Goal: Check status: Check status

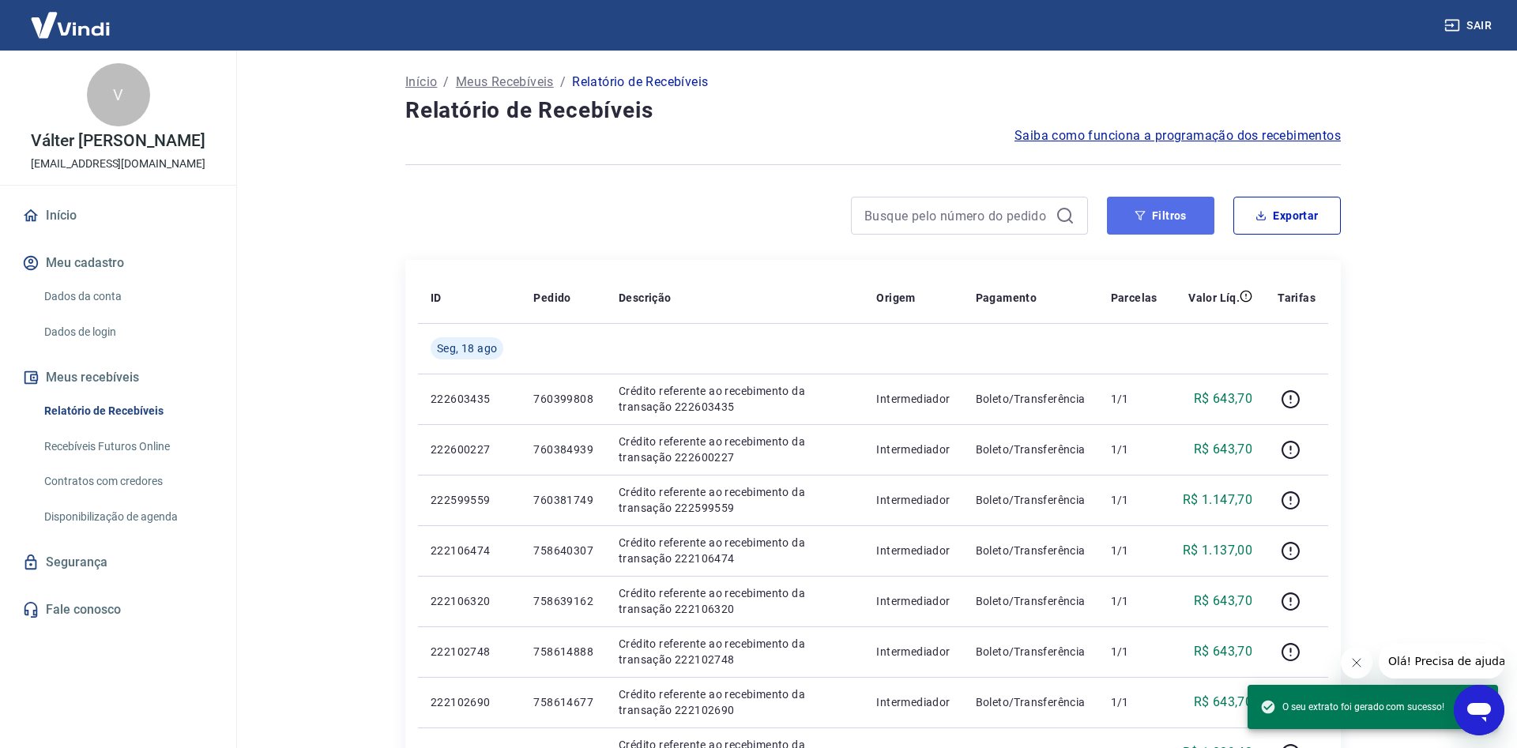
click at [1177, 209] on button "Filtros" at bounding box center [1160, 216] width 107 height 38
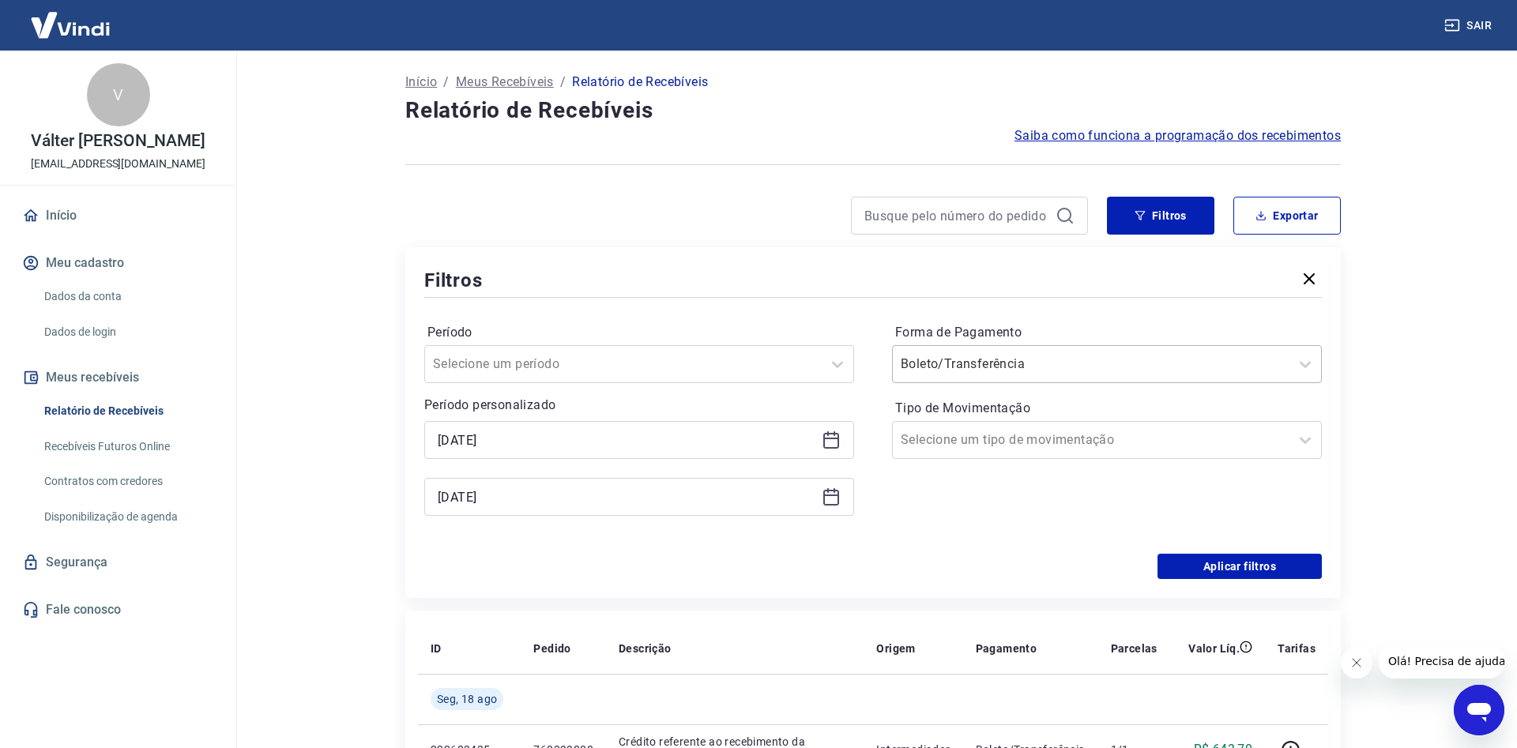
click at [912, 363] on input "Forma de Pagamento" at bounding box center [980, 364] width 160 height 19
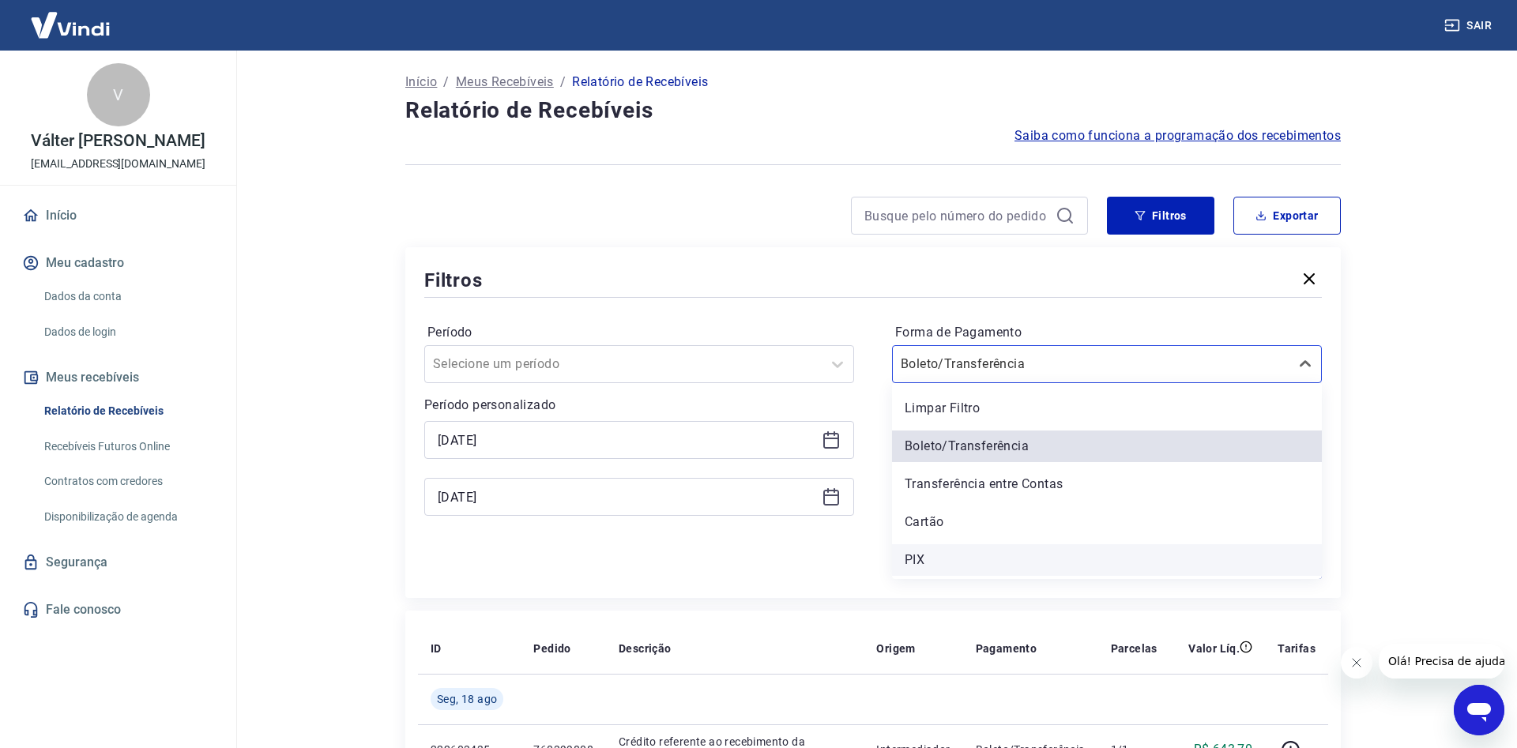
click at [934, 560] on div "PIX" at bounding box center [1107, 560] width 430 height 32
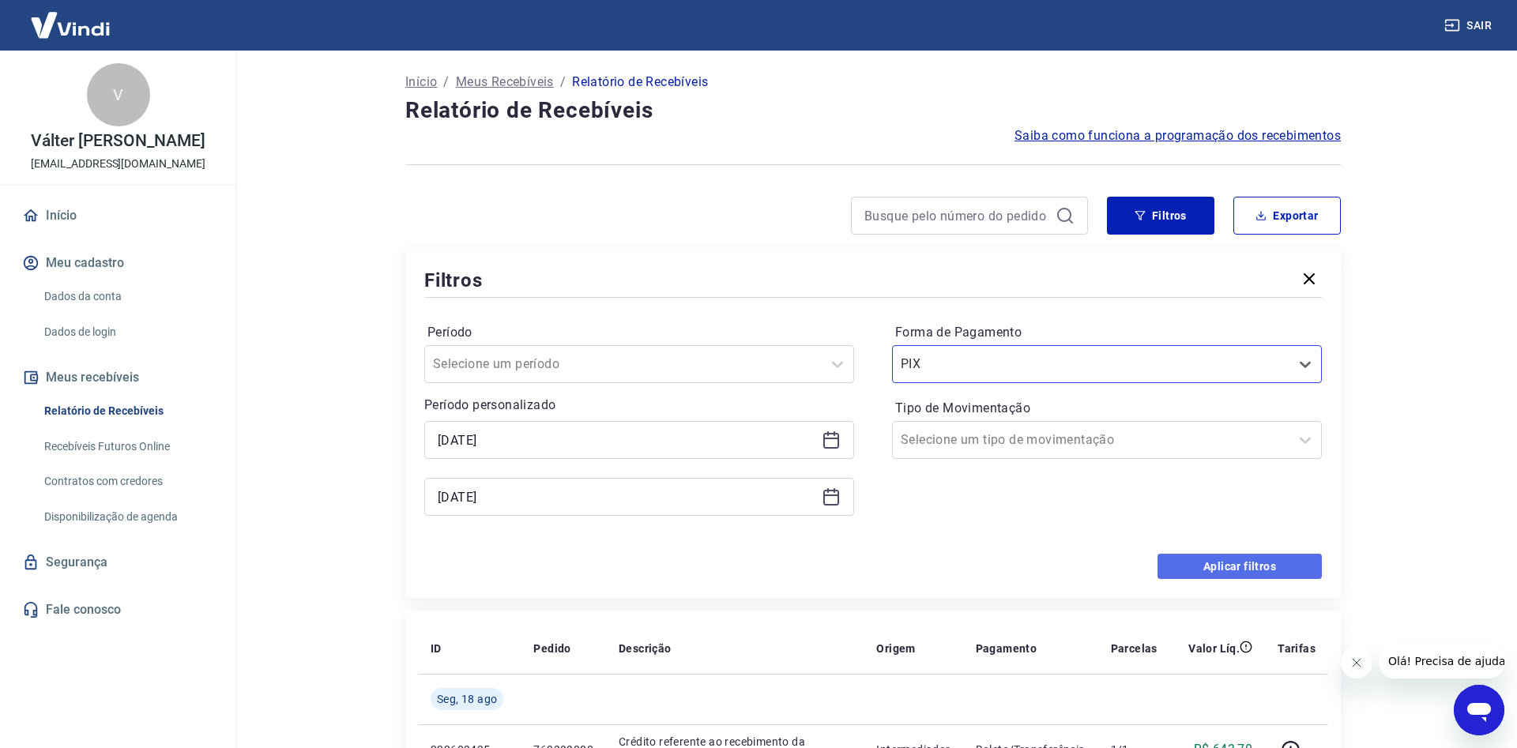
click at [1207, 570] on button "Aplicar filtros" at bounding box center [1239, 566] width 164 height 25
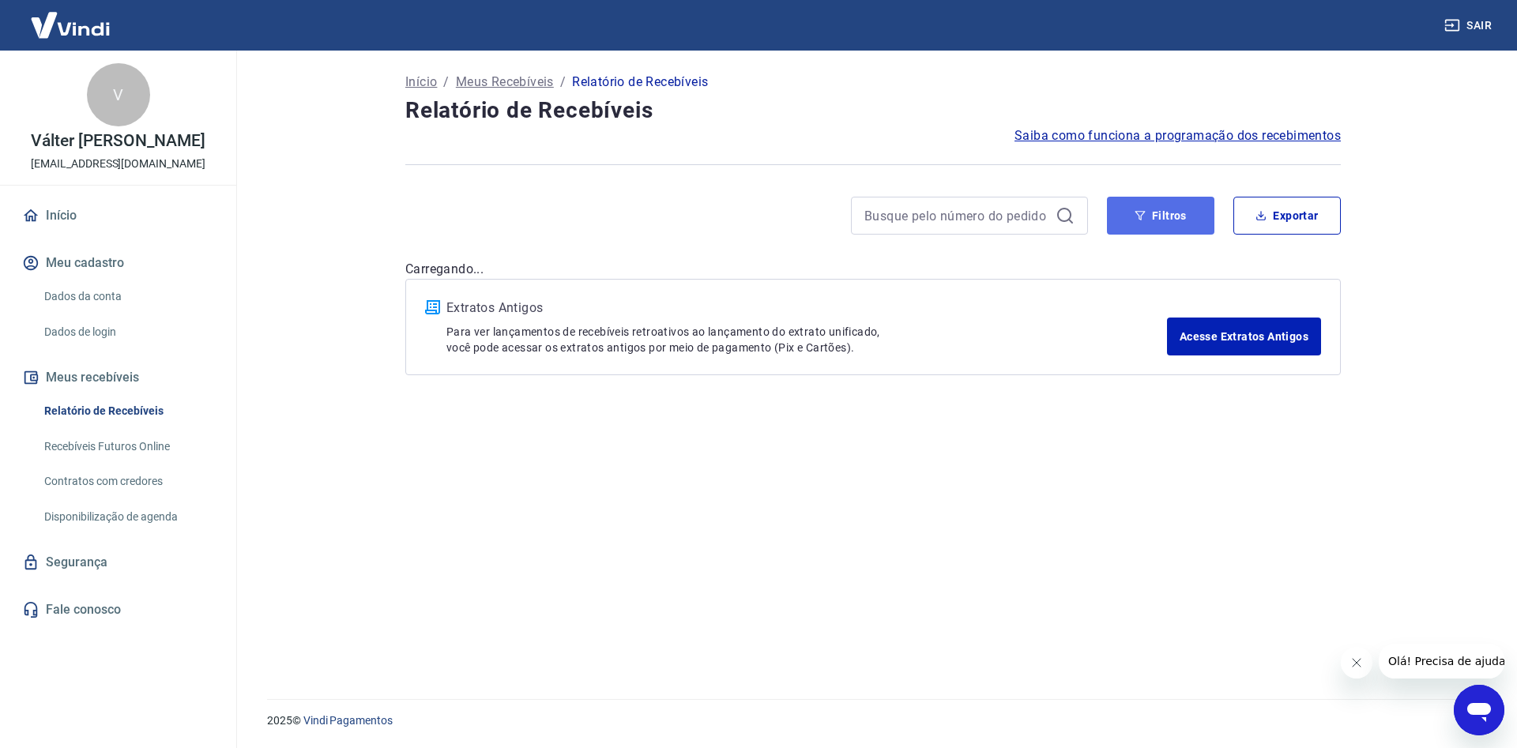
click at [1146, 217] on button "Filtros" at bounding box center [1160, 216] width 107 height 38
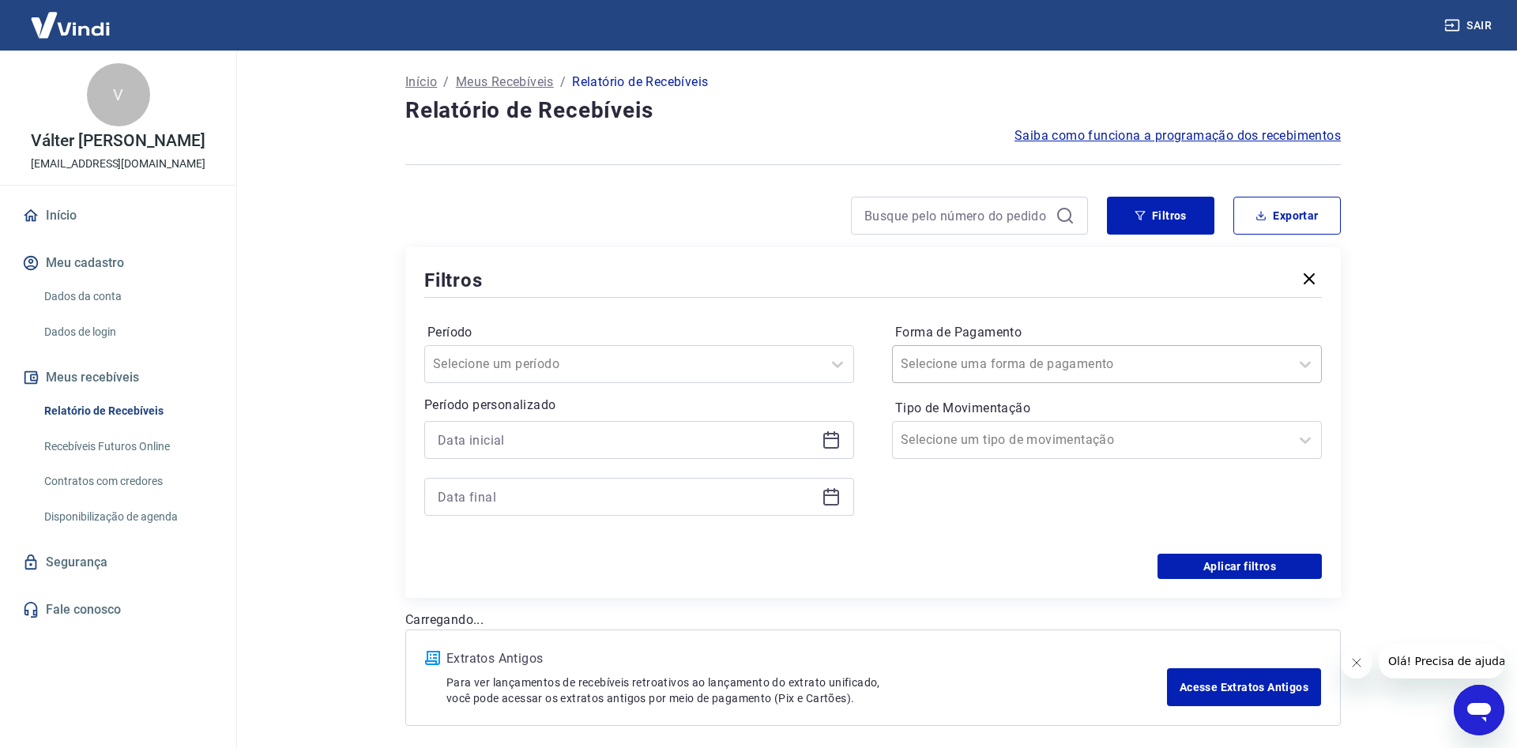
click at [972, 356] on input "Forma de Pagamento" at bounding box center [980, 364] width 160 height 19
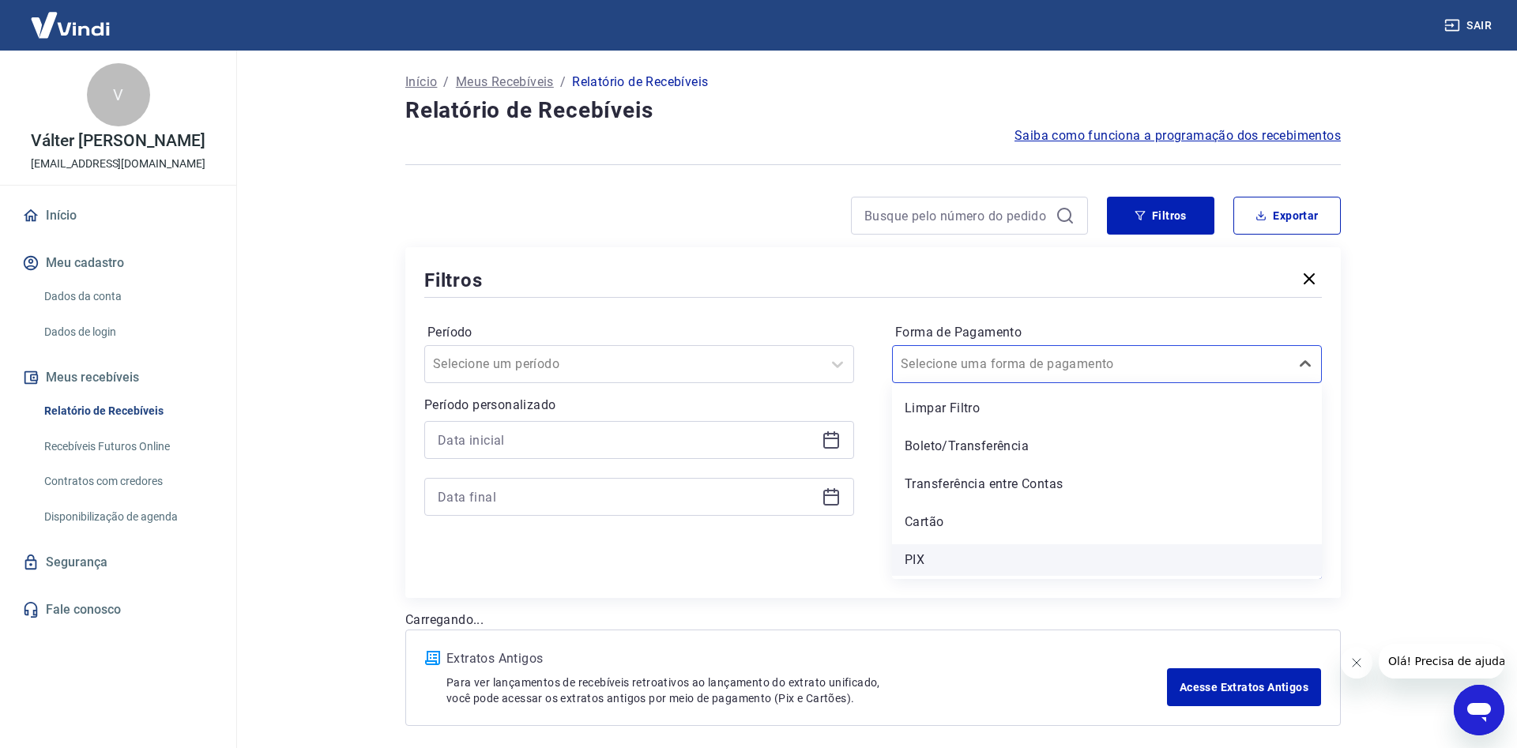
click at [933, 557] on div "PIX" at bounding box center [1107, 560] width 430 height 32
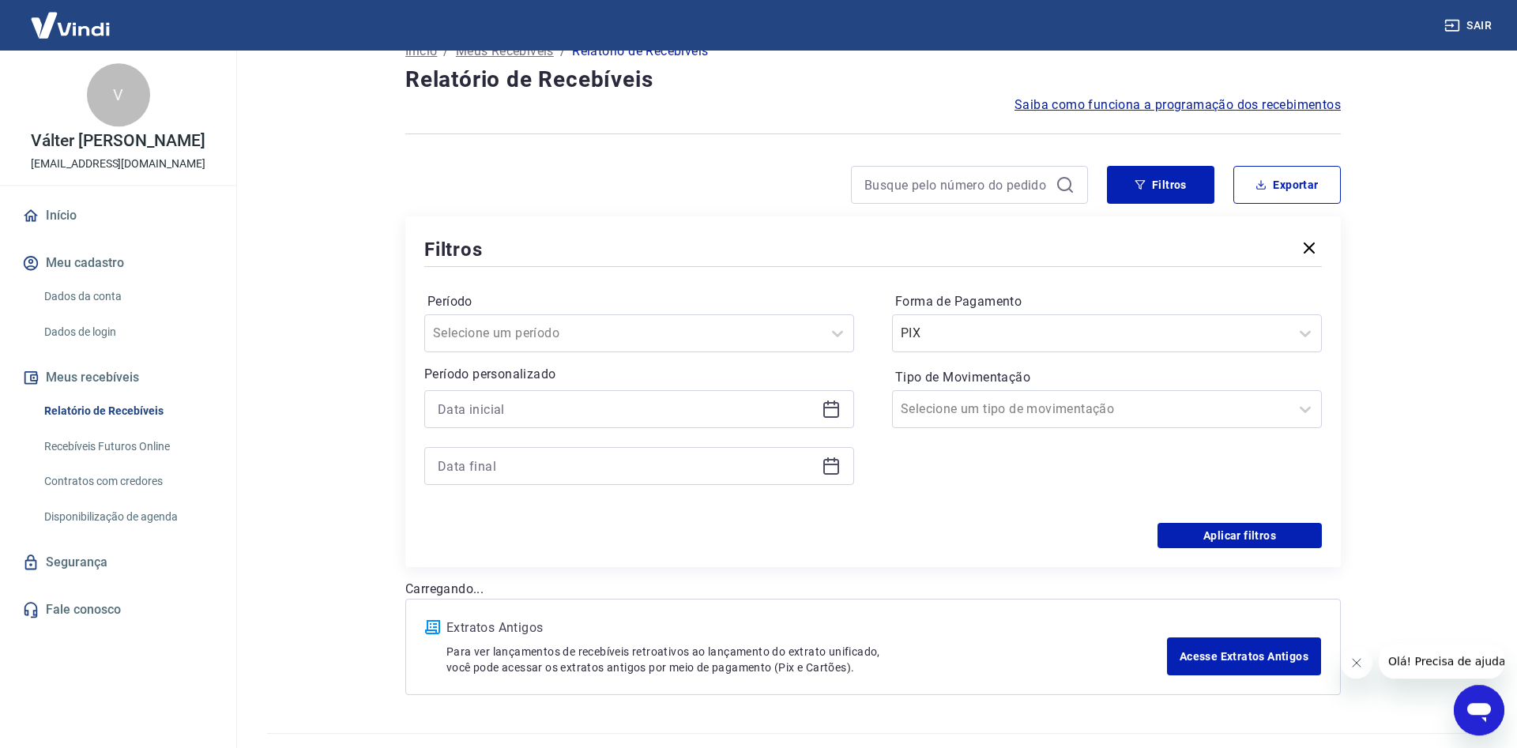
scroll to position [65, 0]
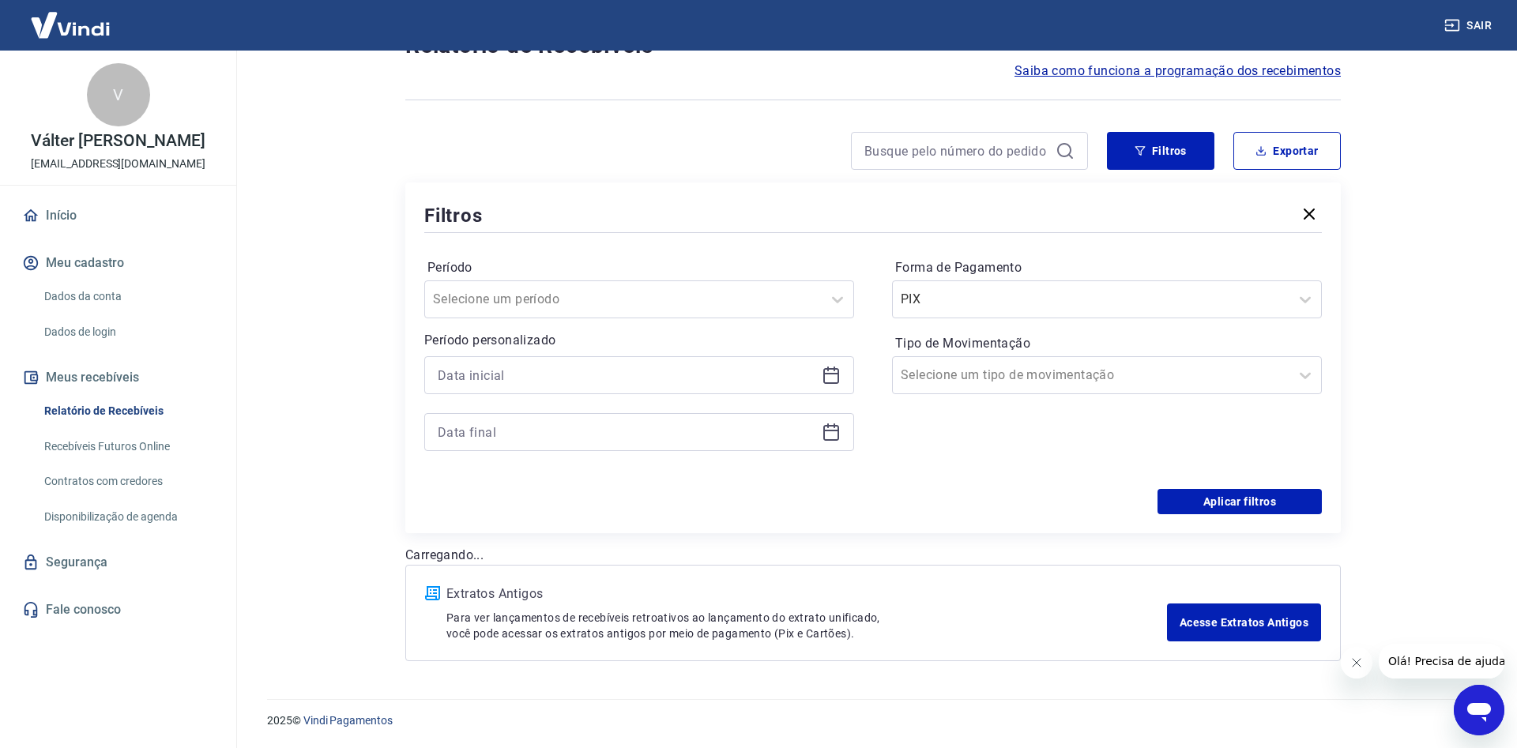
click at [560, 344] on p "Período personalizado" at bounding box center [639, 340] width 430 height 19
click at [517, 382] on input at bounding box center [627, 375] width 378 height 24
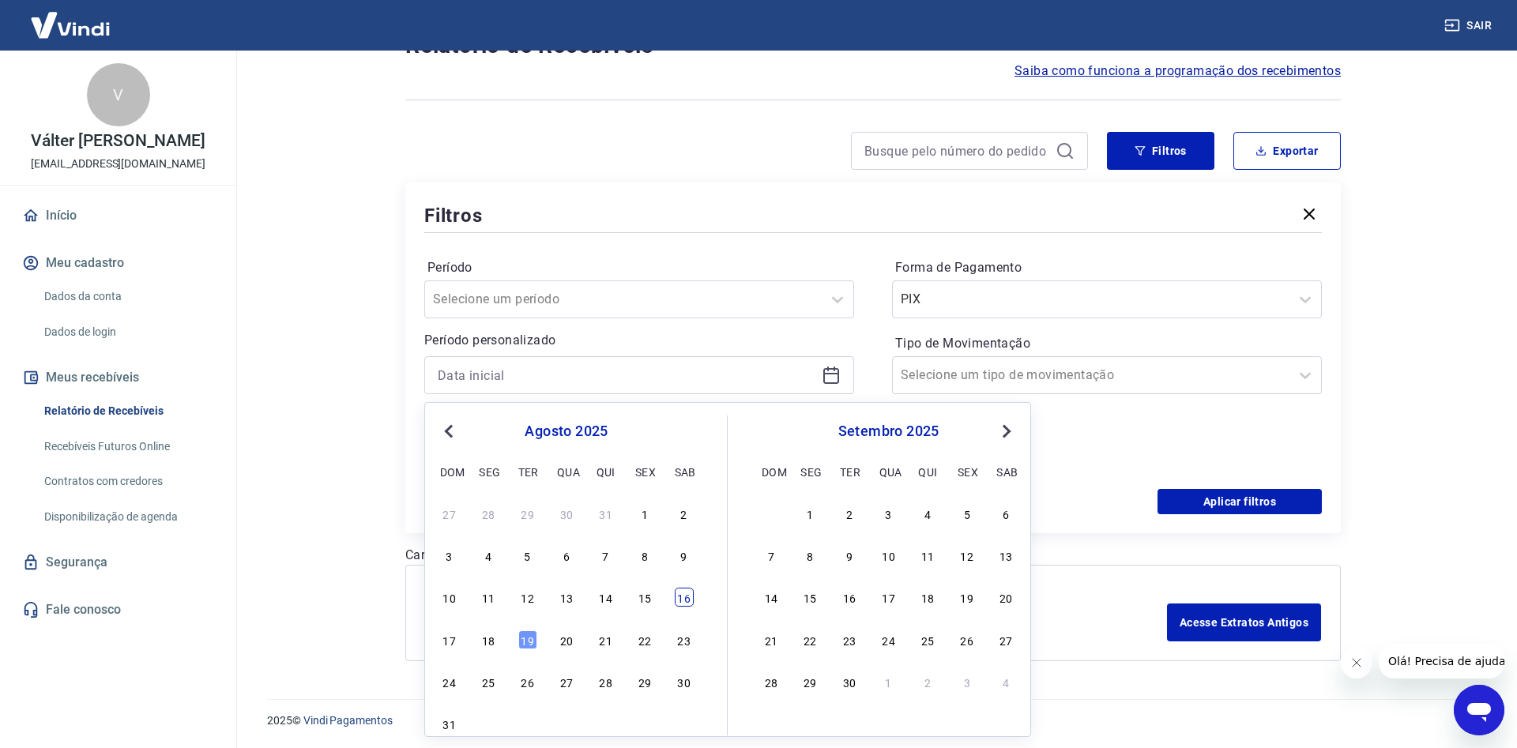
click at [685, 596] on div "16" at bounding box center [684, 597] width 19 height 19
type input "[DATE]"
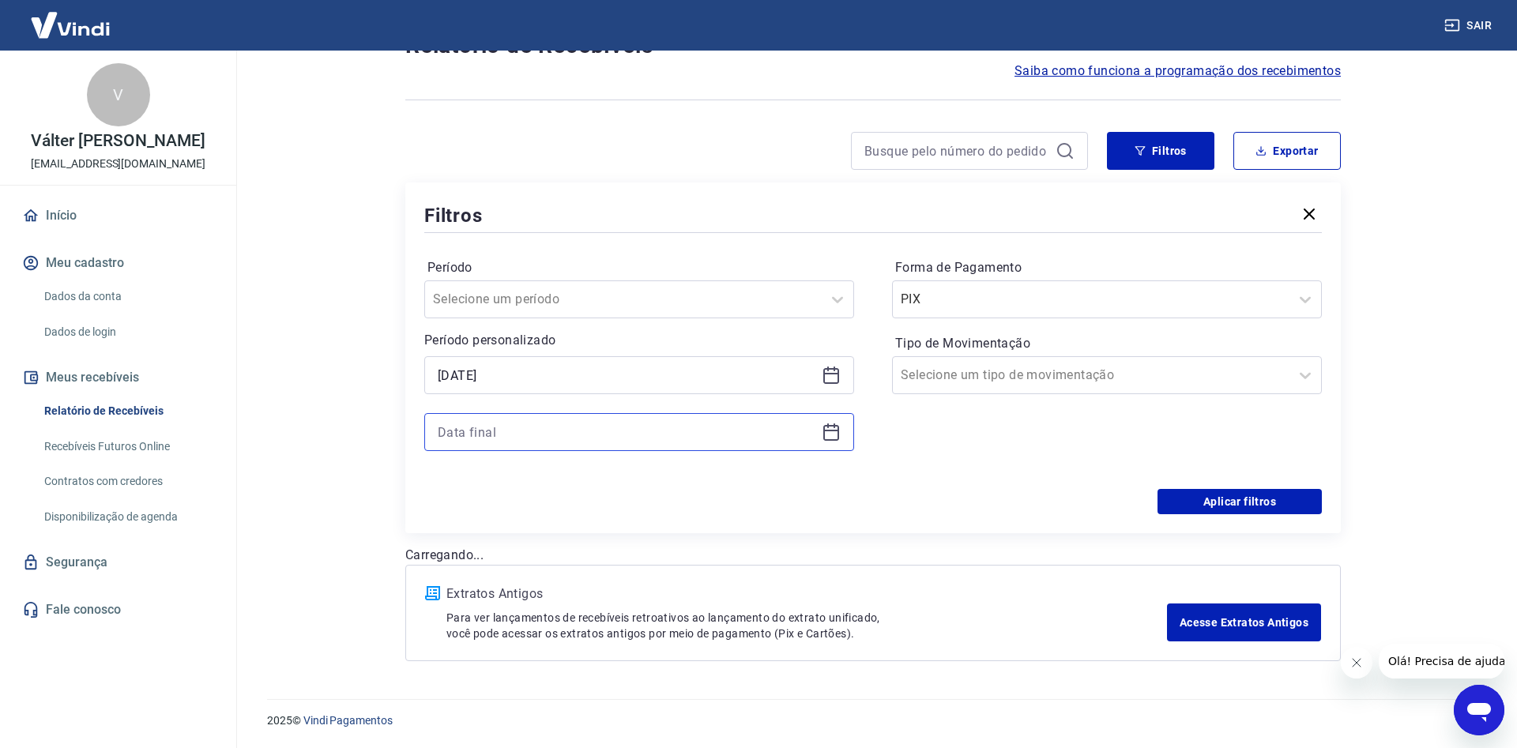
click at [572, 437] on input at bounding box center [627, 432] width 378 height 24
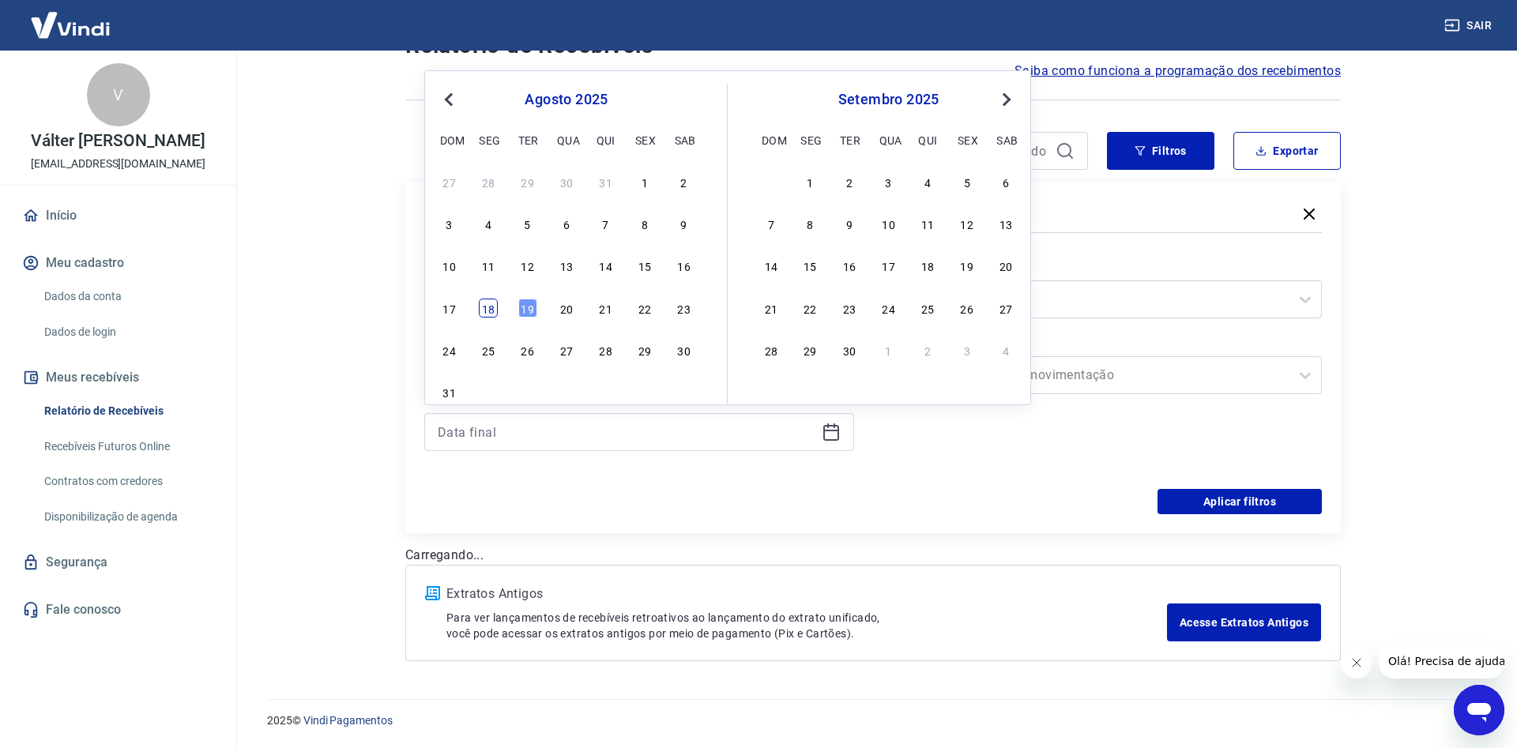
click at [488, 310] on div "18" at bounding box center [488, 308] width 19 height 19
type input "[DATE]"
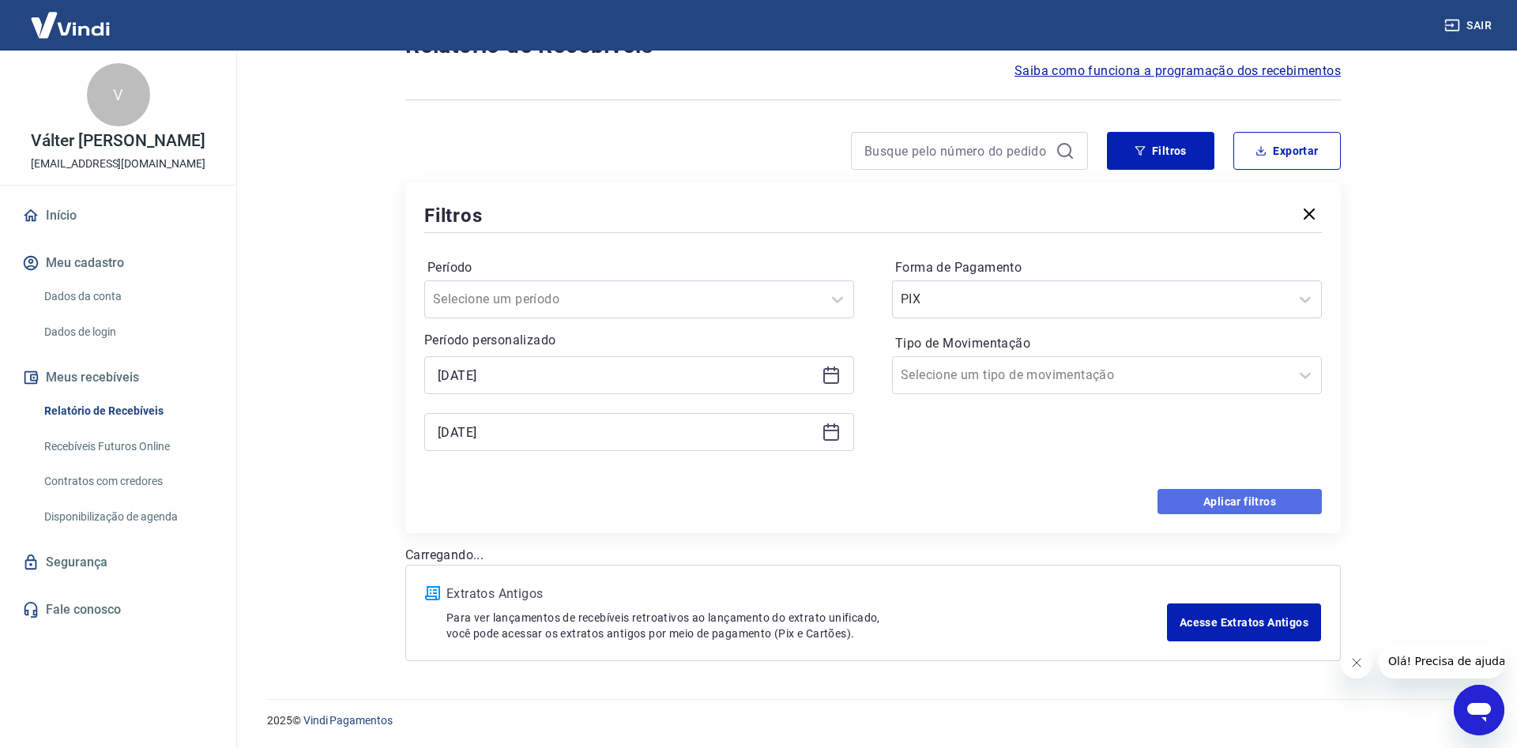
drag, startPoint x: 1205, startPoint y: 503, endPoint x: 1193, endPoint y: 494, distance: 14.7
click at [1205, 503] on button "Aplicar filtros" at bounding box center [1239, 501] width 164 height 25
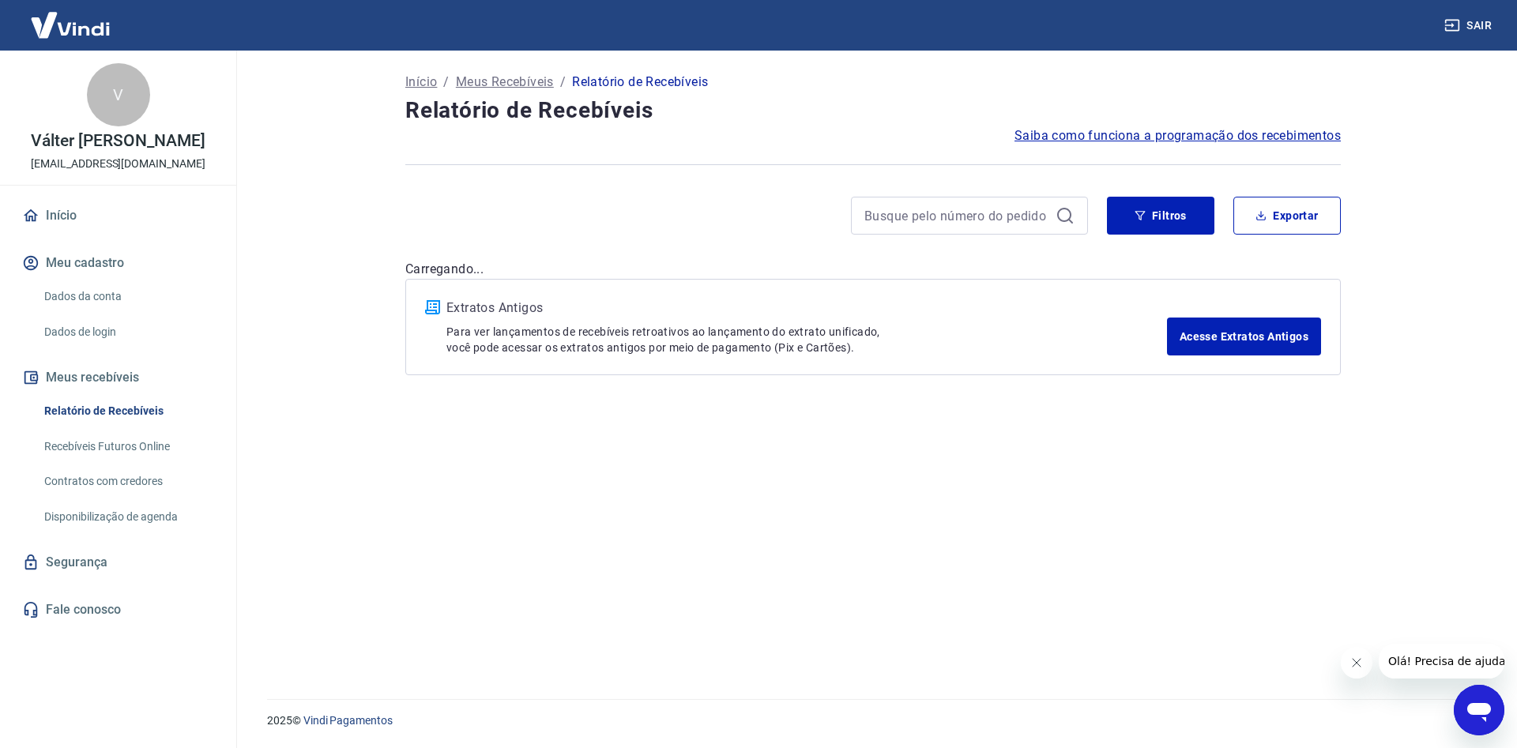
click at [1154, 247] on div "Início / Meus Recebíveis / Relatório de Recebíveis Relatório de Recebíveis Saib…" at bounding box center [872, 366] width 973 height 630
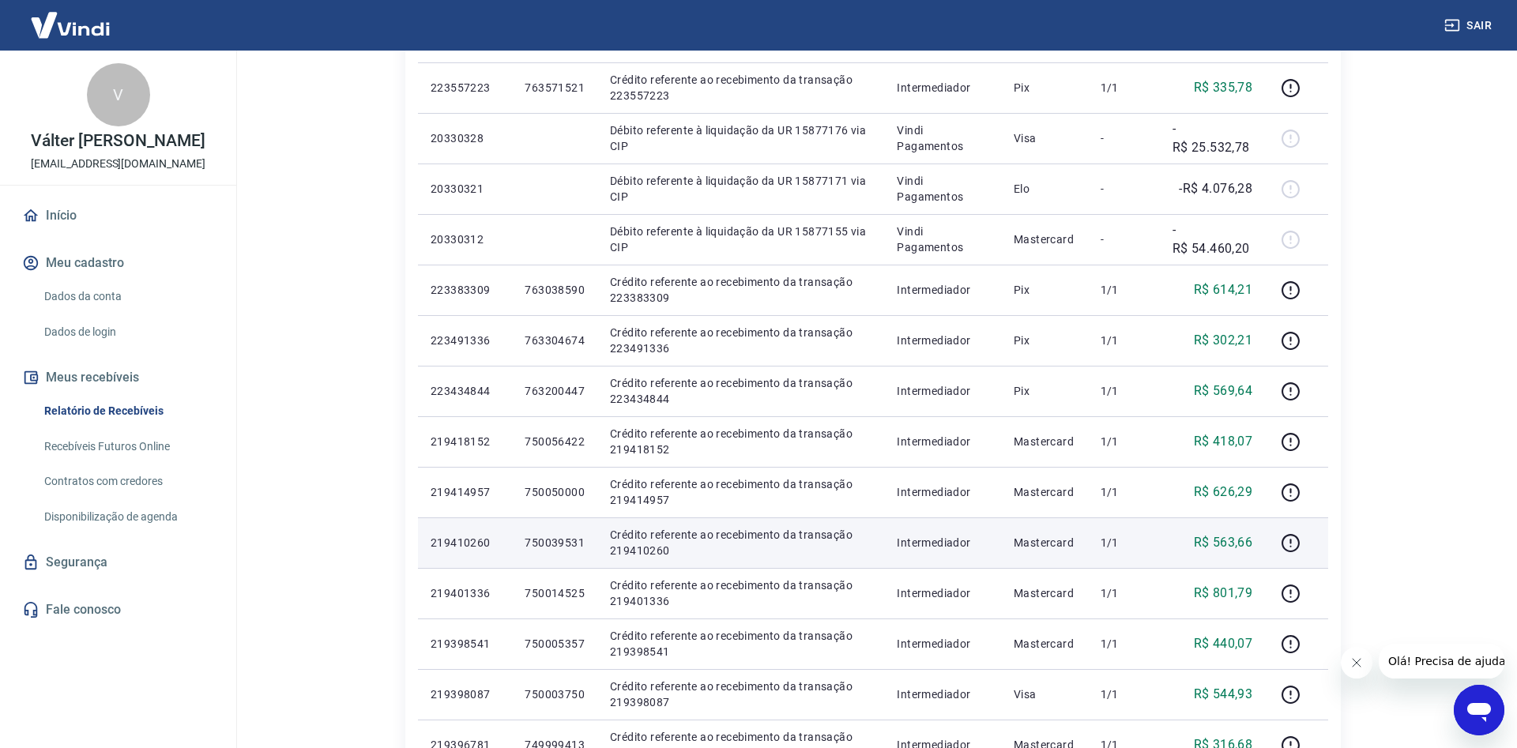
scroll to position [81, 0]
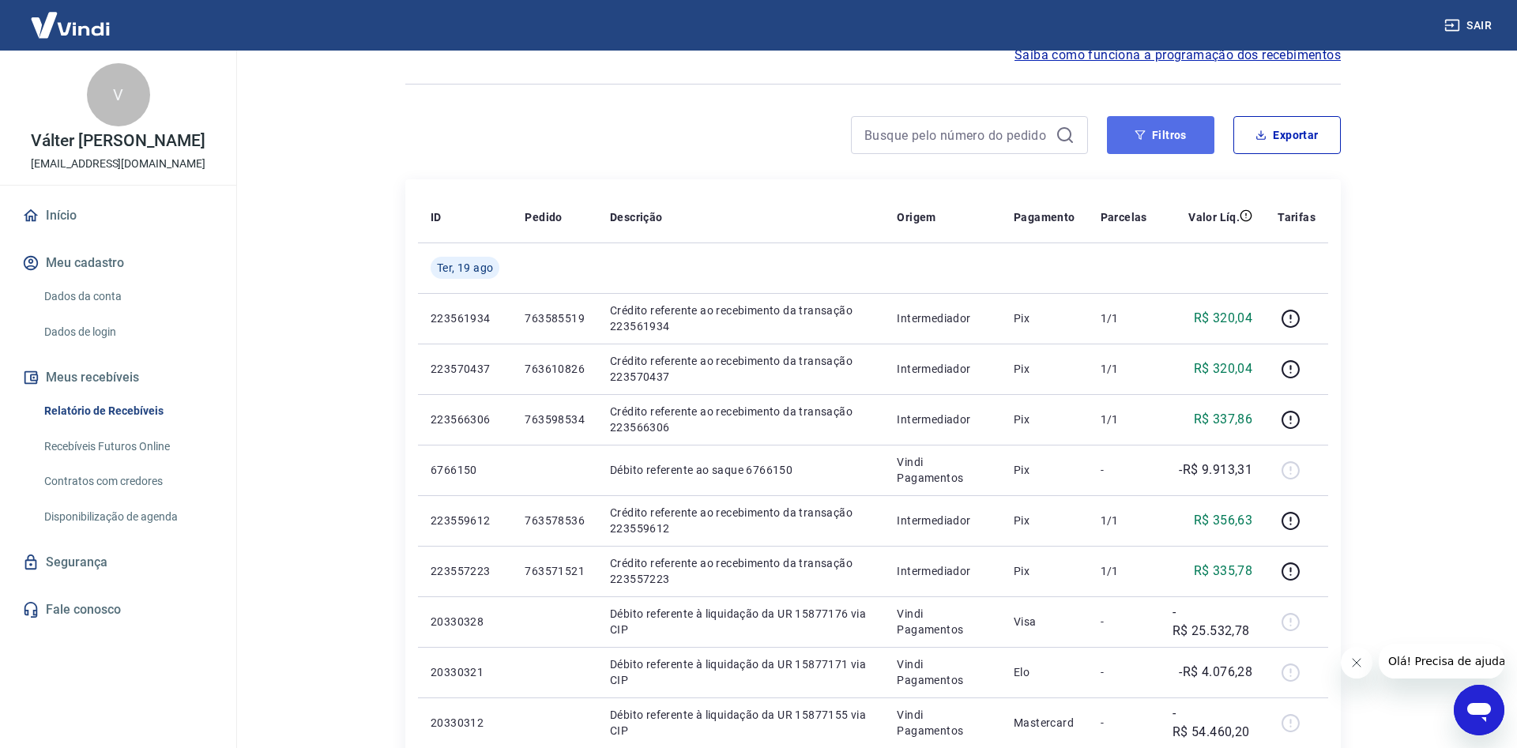
click at [1148, 132] on button "Filtros" at bounding box center [1160, 135] width 107 height 38
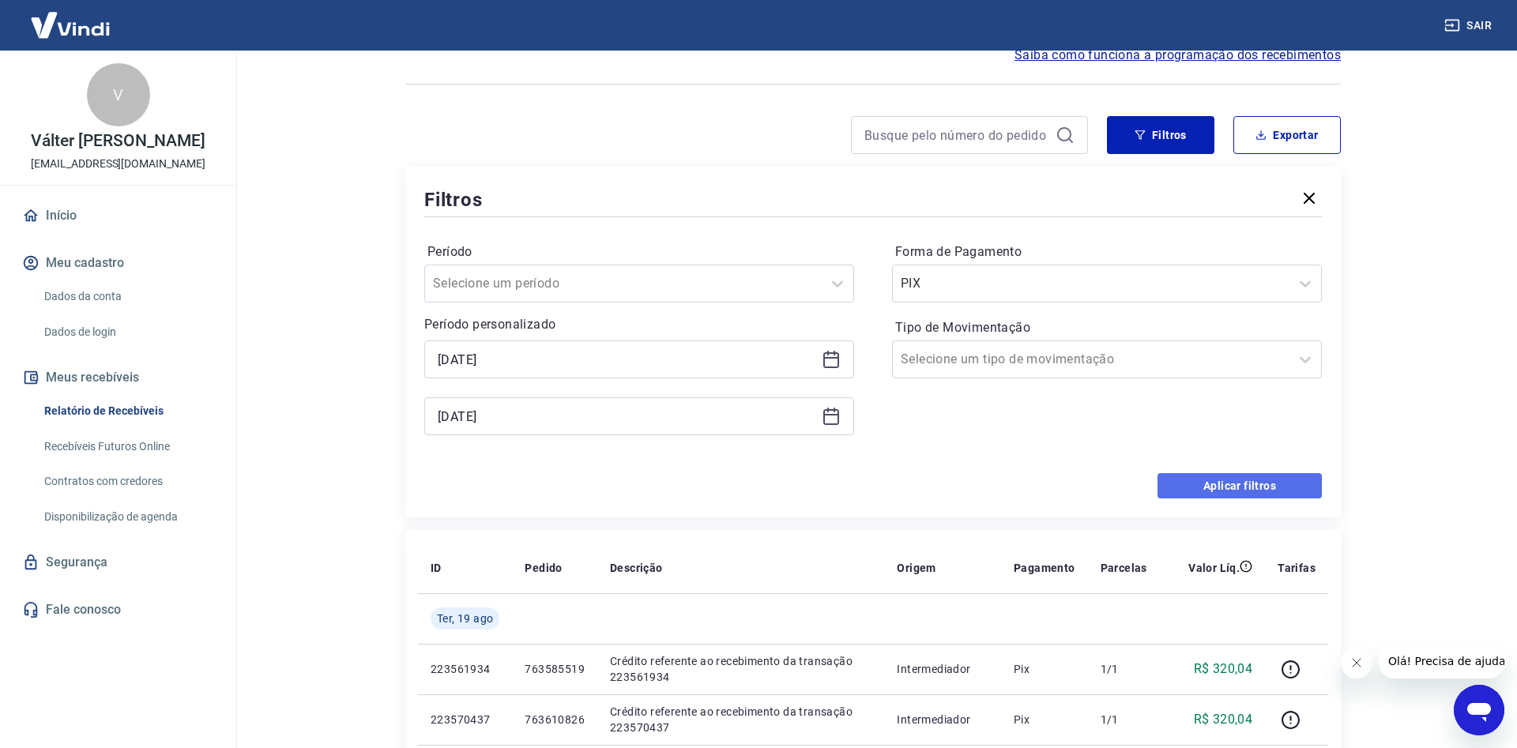
click at [1197, 481] on button "Aplicar filtros" at bounding box center [1239, 485] width 164 height 25
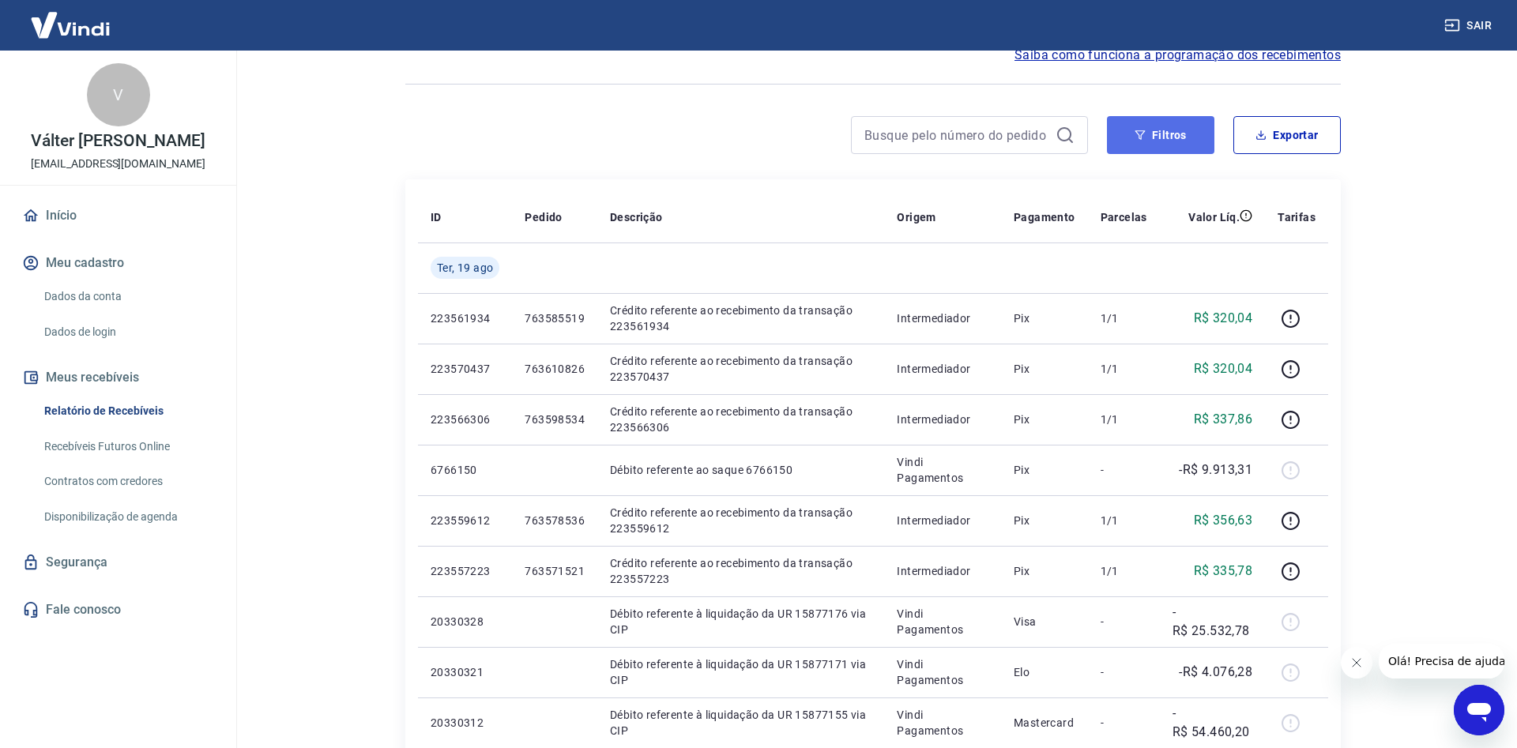
click at [1152, 134] on button "Filtros" at bounding box center [1160, 135] width 107 height 38
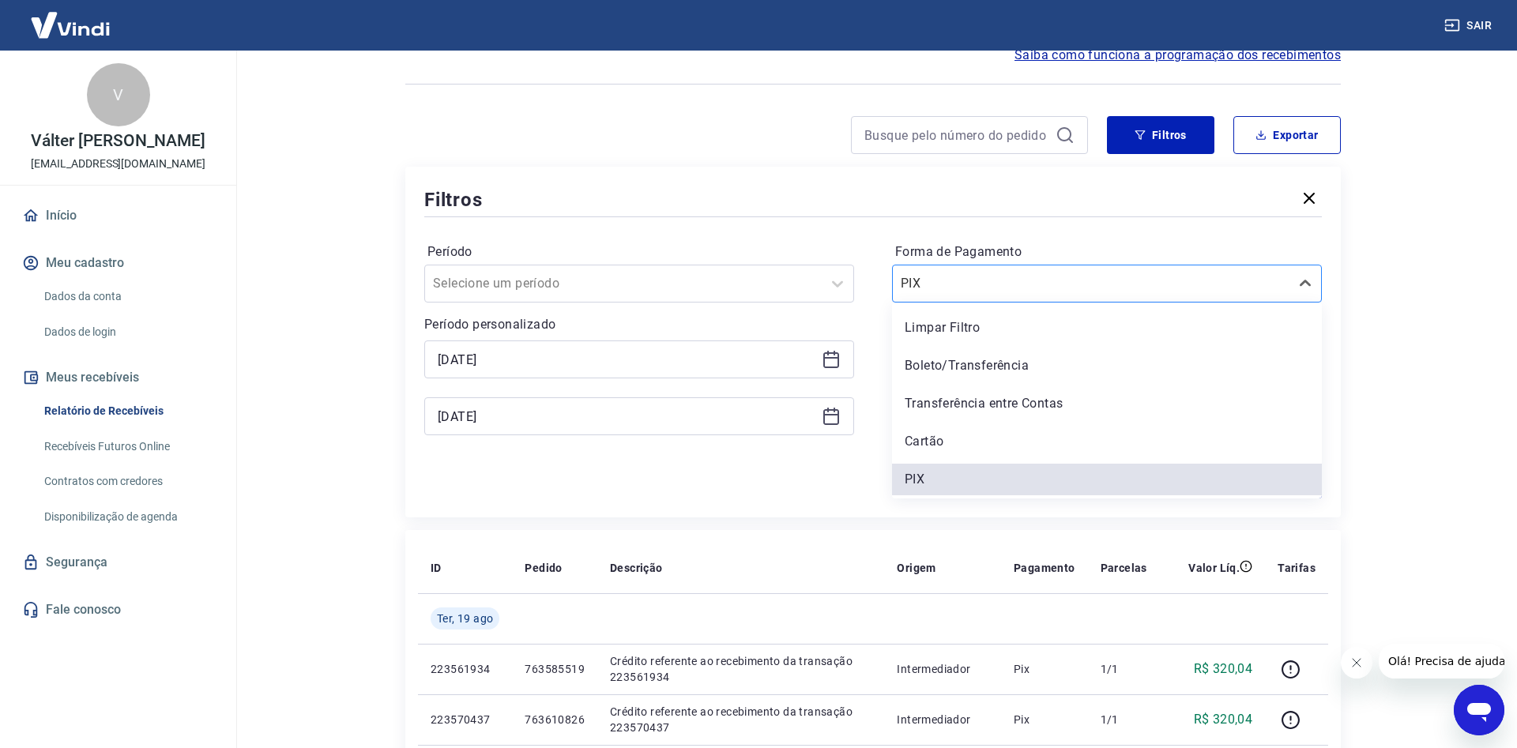
click at [975, 295] on div "PIX" at bounding box center [1091, 283] width 397 height 28
click at [983, 370] on div "Boleto/Transferência" at bounding box center [1107, 366] width 430 height 32
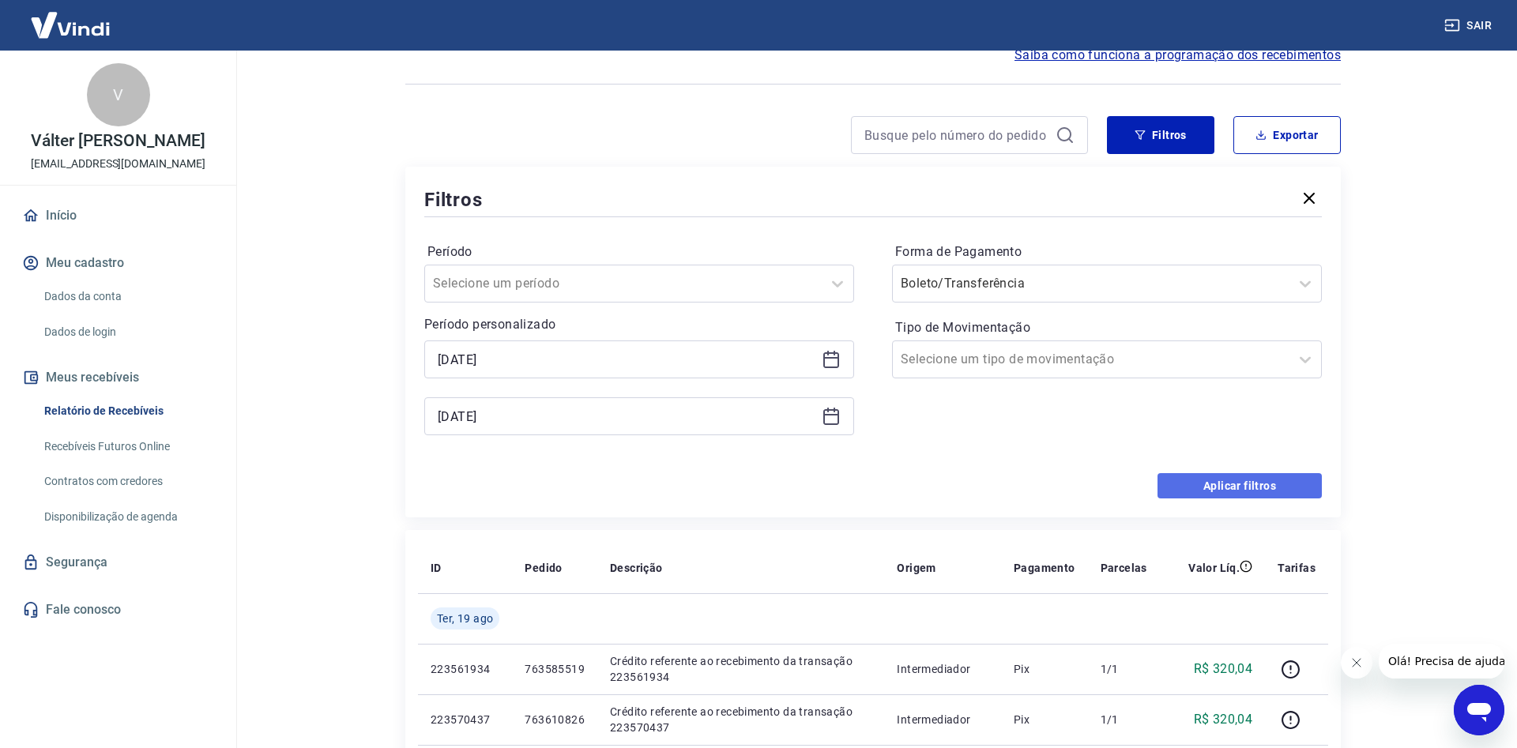
click at [1249, 486] on button "Aplicar filtros" at bounding box center [1239, 485] width 164 height 25
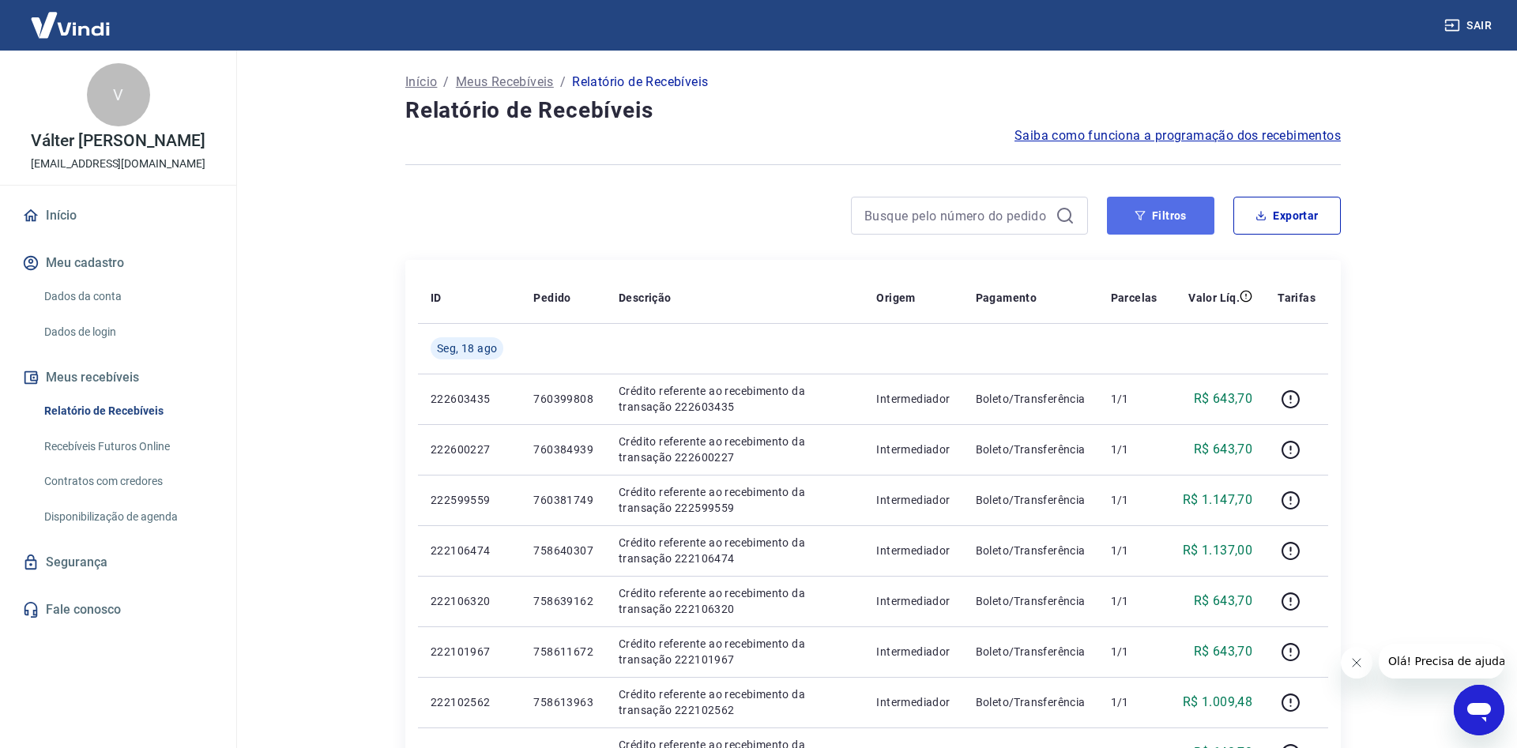
click at [1158, 213] on button "Filtros" at bounding box center [1160, 216] width 107 height 38
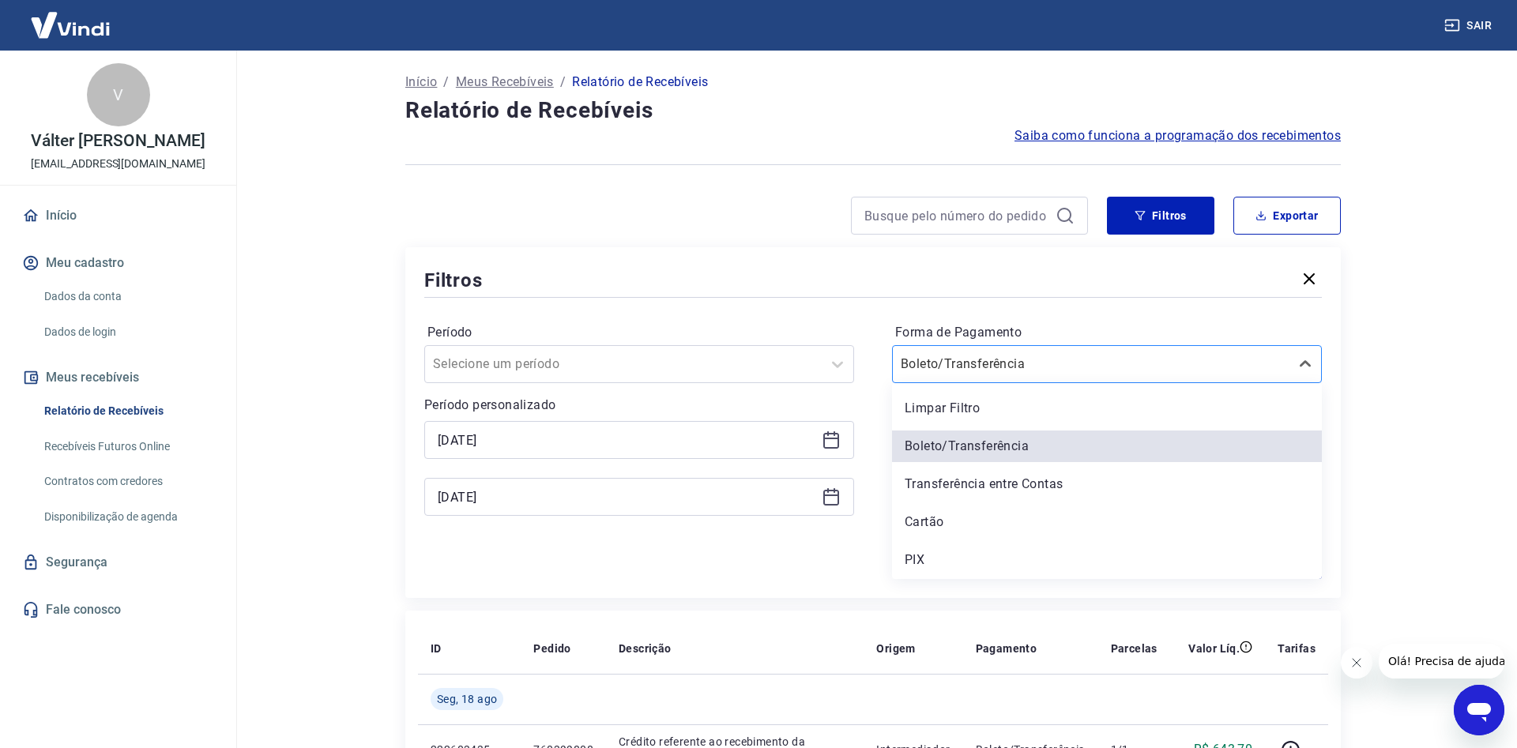
drag, startPoint x: 989, startPoint y: 373, endPoint x: 976, endPoint y: 363, distance: 15.8
click at [987, 373] on input "Forma de Pagamento" at bounding box center [980, 364] width 160 height 19
click at [919, 563] on div "PIX" at bounding box center [1107, 560] width 430 height 32
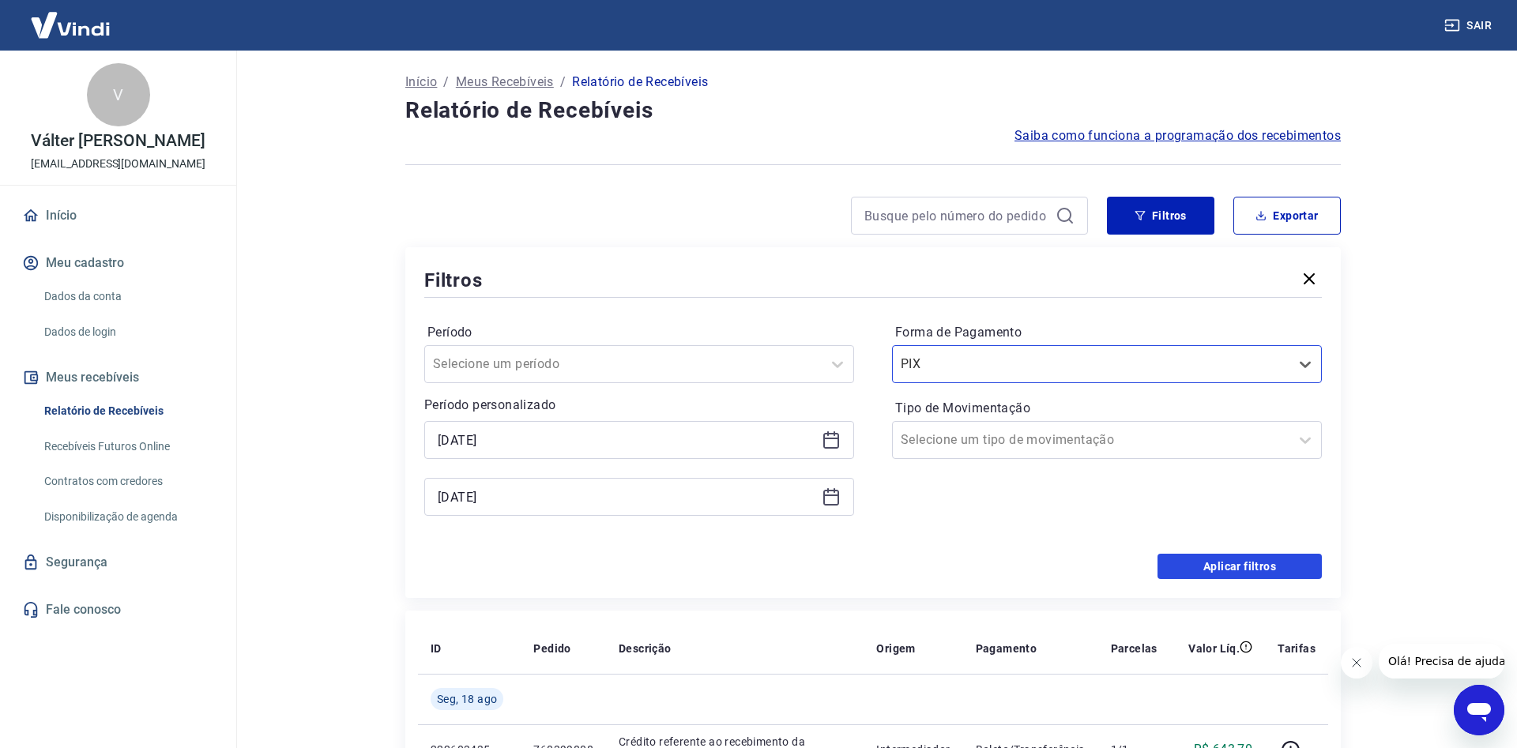
click at [1212, 567] on button "Aplicar filtros" at bounding box center [1239, 566] width 164 height 25
